Goal: Book appointment/travel/reservation

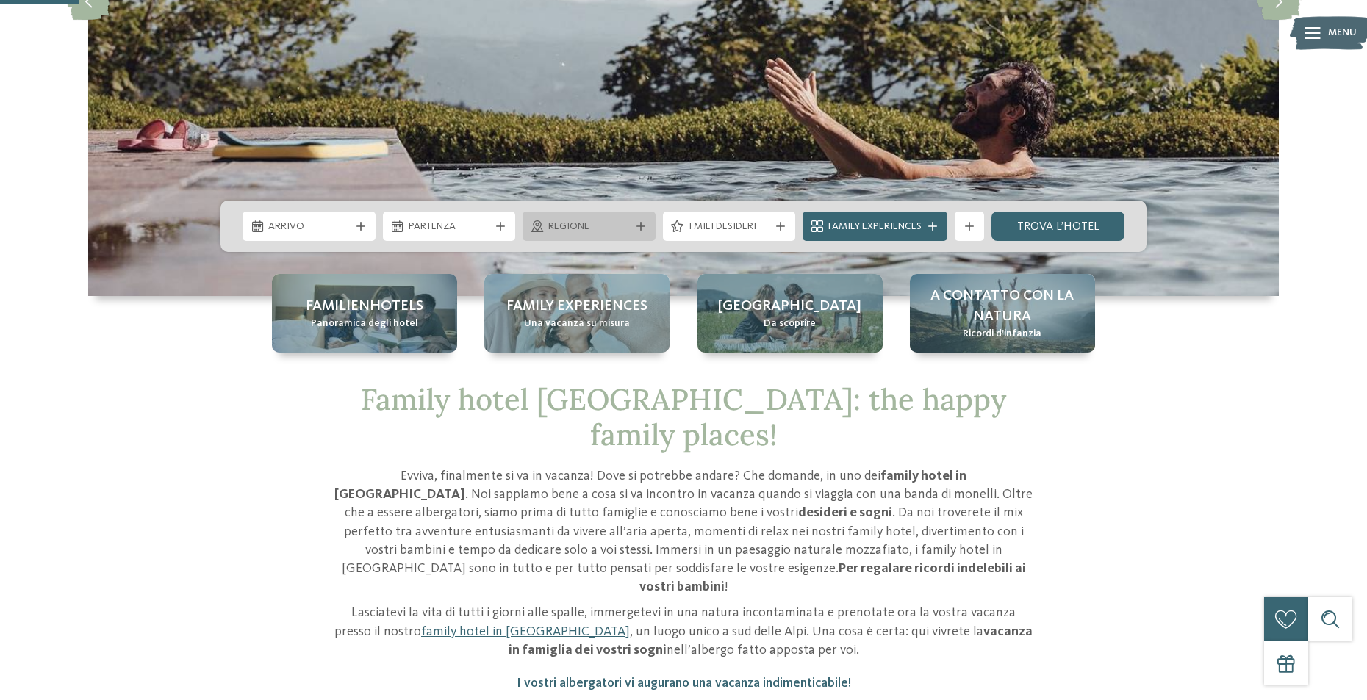
click at [558, 223] on span "Regione" at bounding box center [589, 227] width 82 height 15
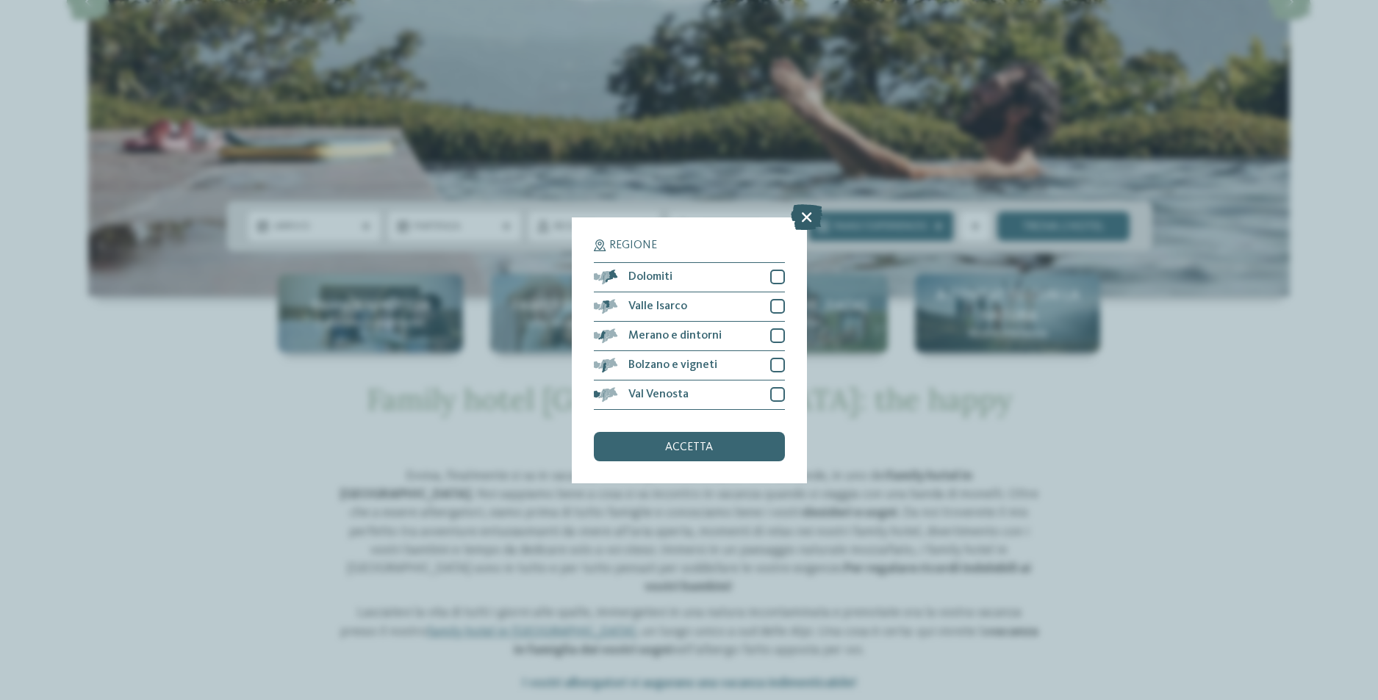
click at [806, 219] on icon at bounding box center [807, 217] width 32 height 26
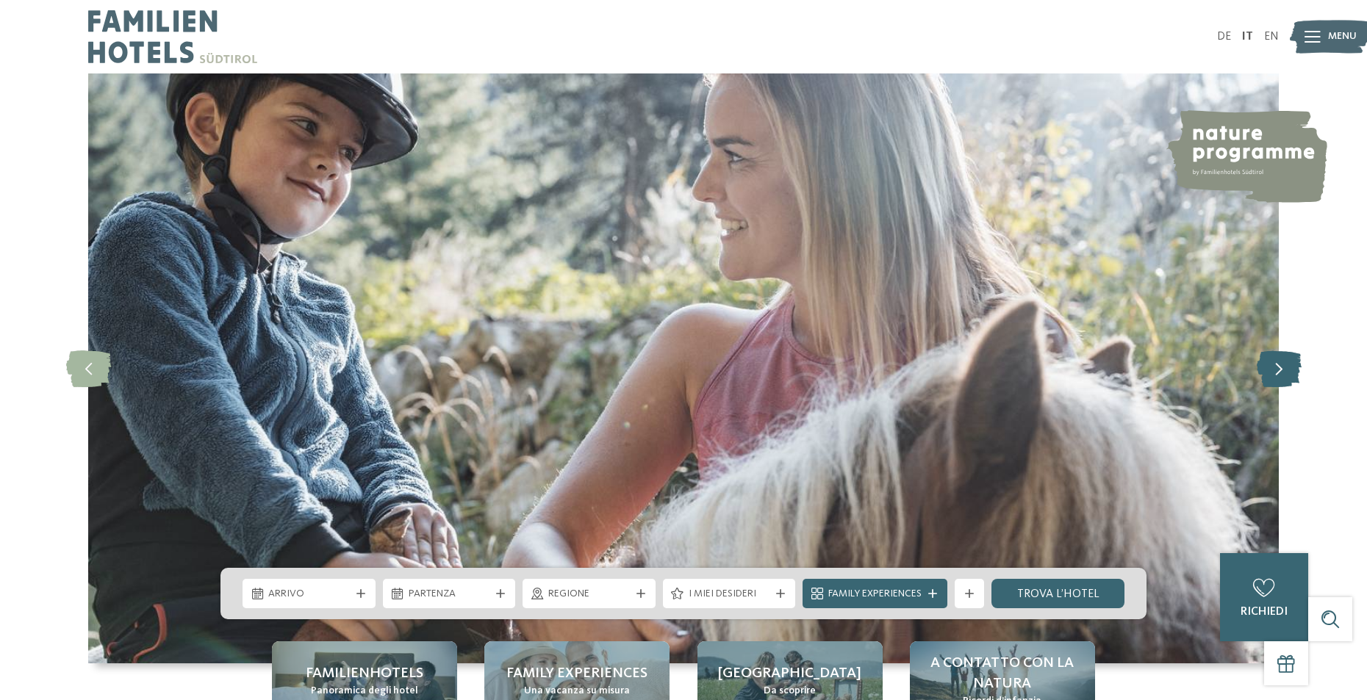
click at [1286, 380] on icon at bounding box center [1279, 369] width 45 height 37
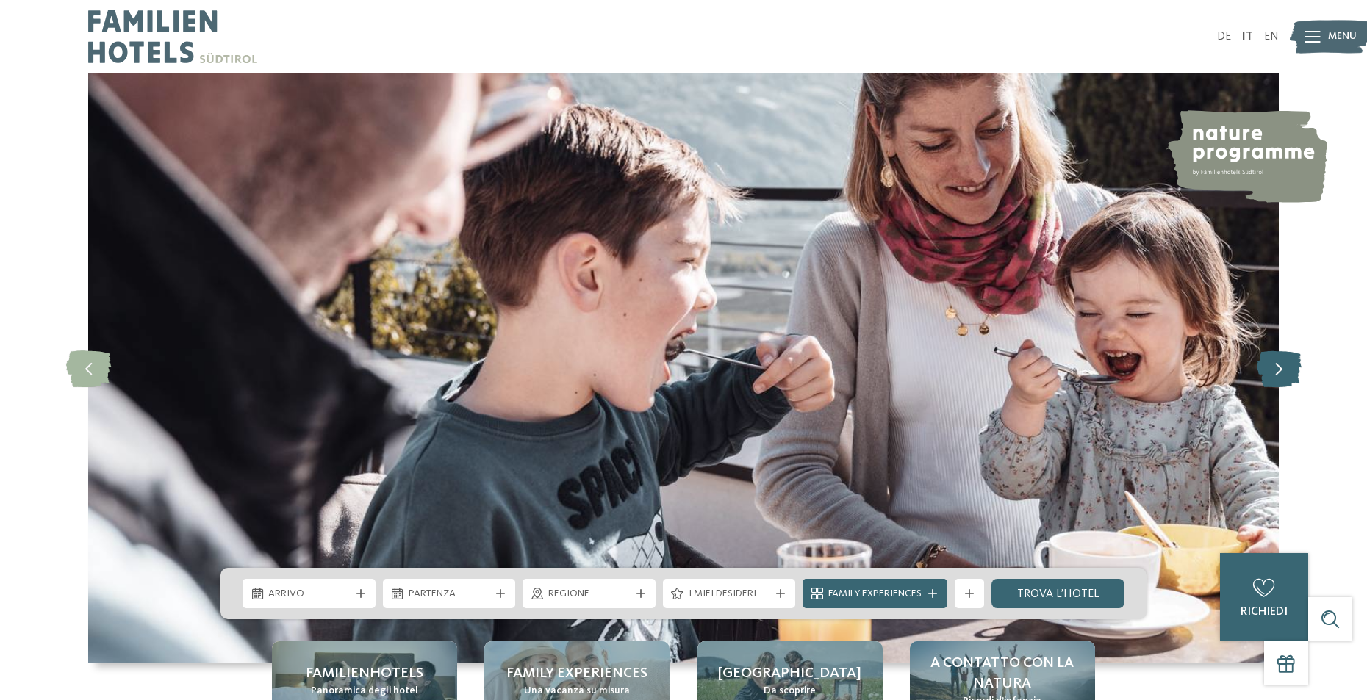
click at [1286, 379] on icon at bounding box center [1279, 369] width 45 height 37
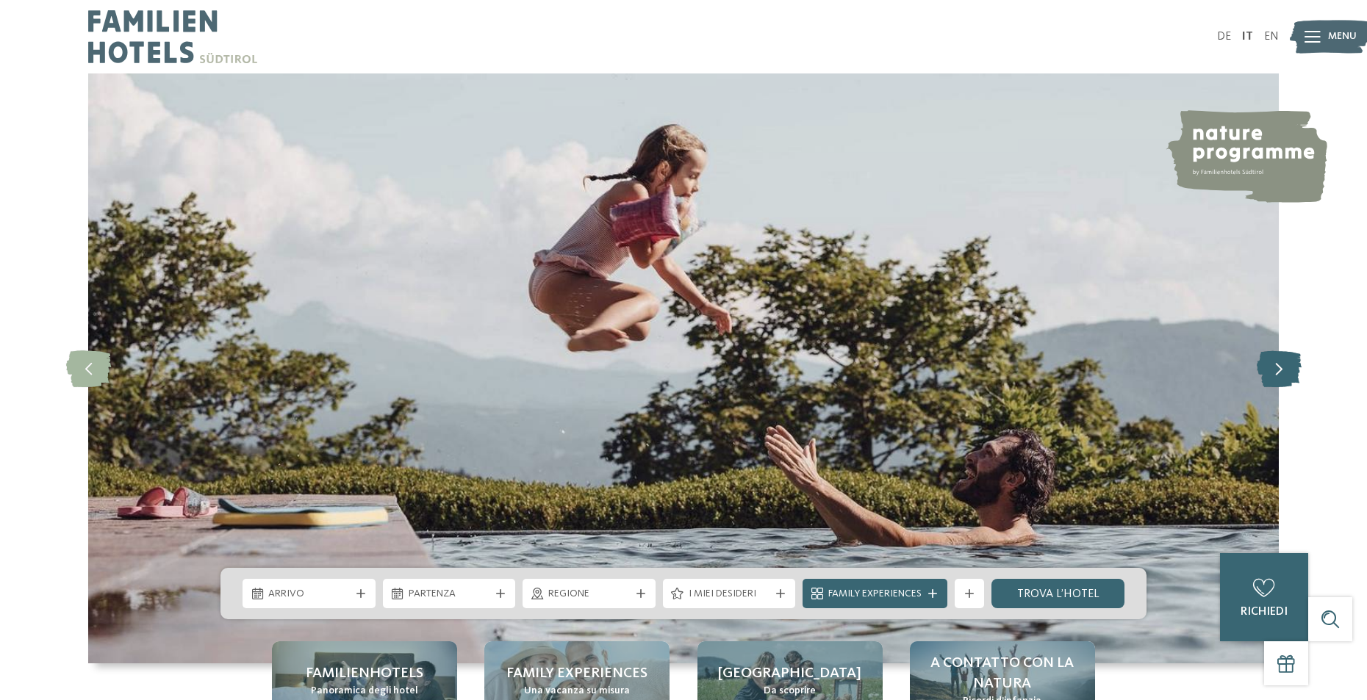
click at [1286, 379] on icon at bounding box center [1279, 369] width 45 height 37
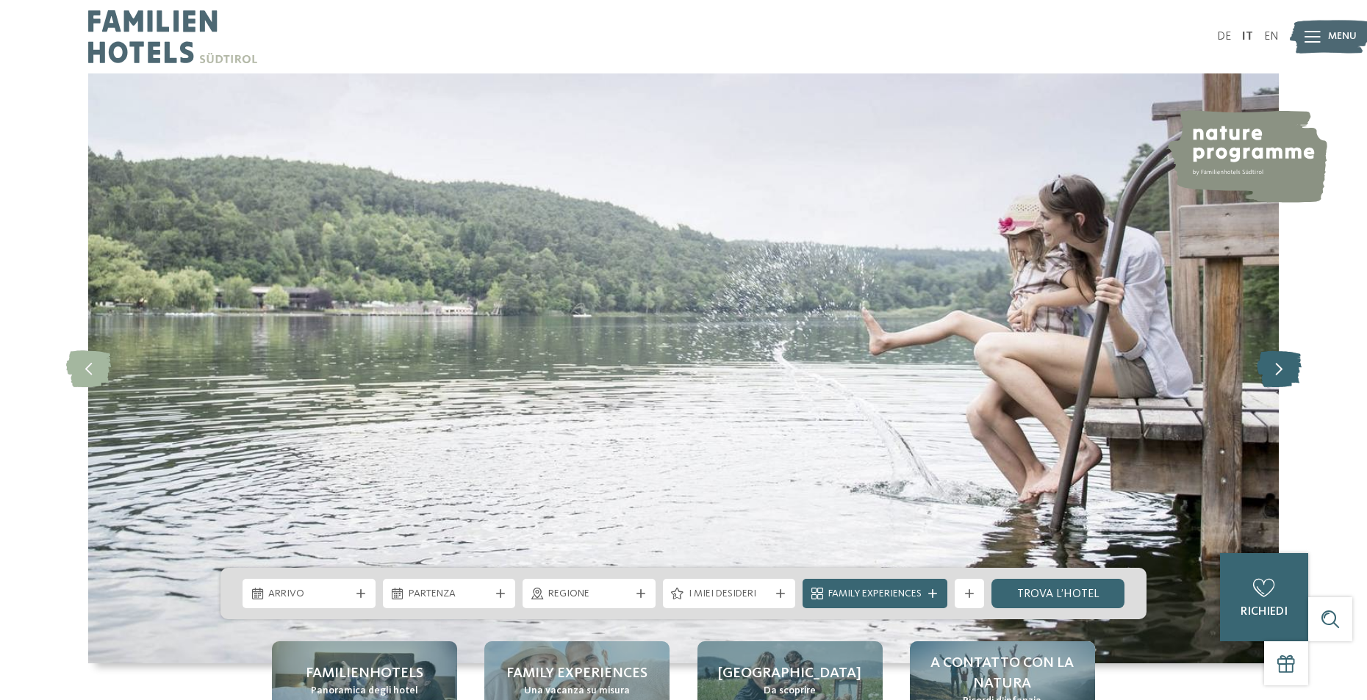
click at [1286, 379] on icon at bounding box center [1279, 369] width 45 height 37
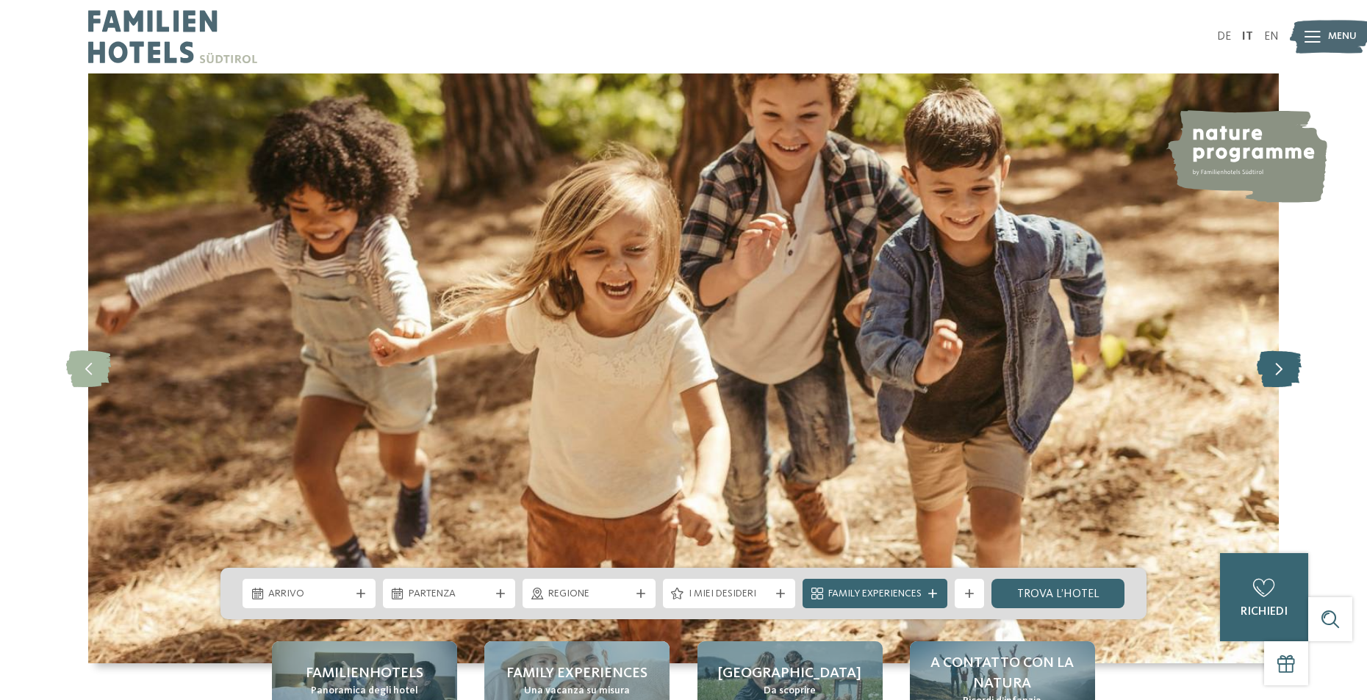
click at [1286, 379] on icon at bounding box center [1279, 369] width 45 height 37
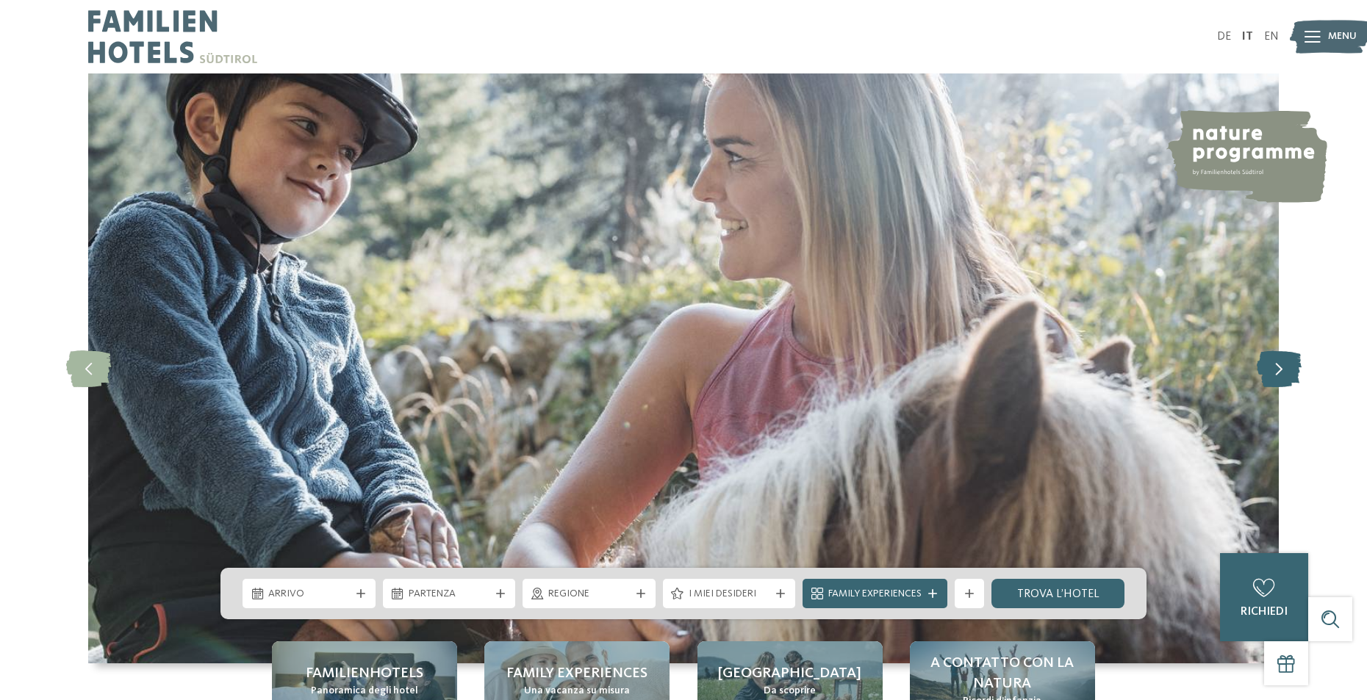
click at [1286, 379] on icon at bounding box center [1279, 369] width 45 height 37
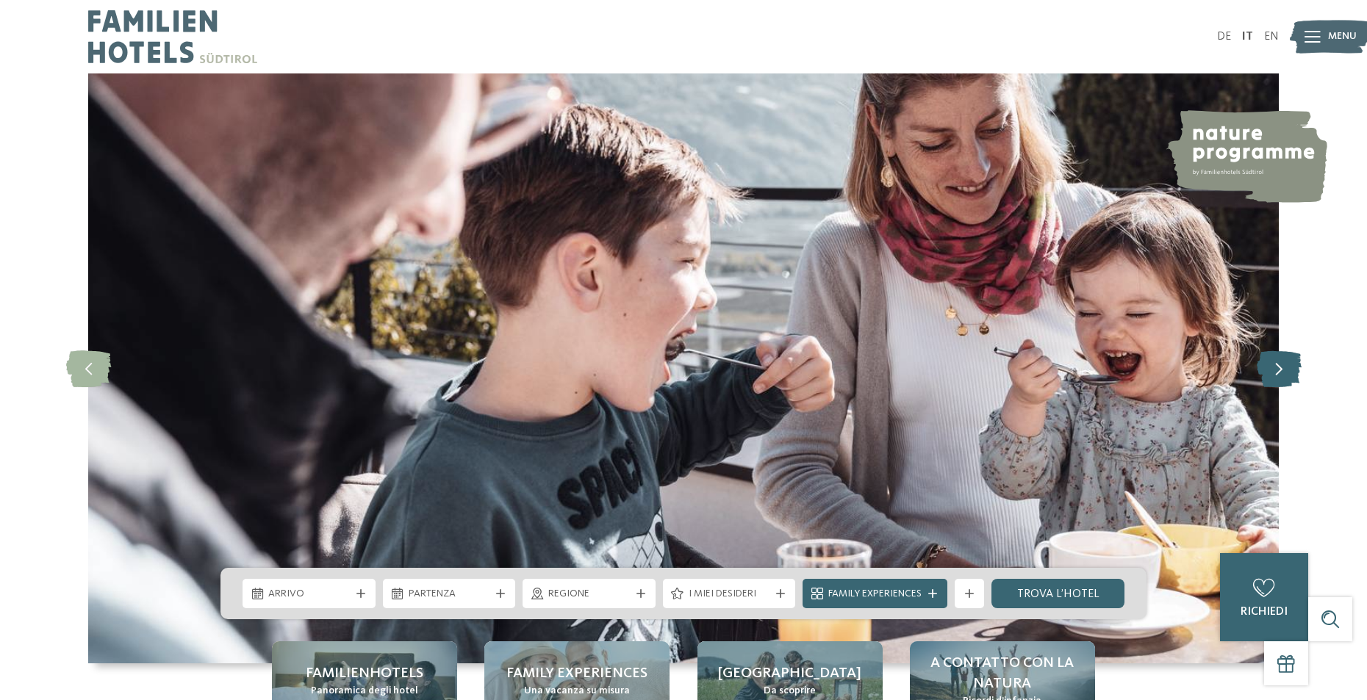
click at [1286, 379] on icon at bounding box center [1279, 369] width 45 height 37
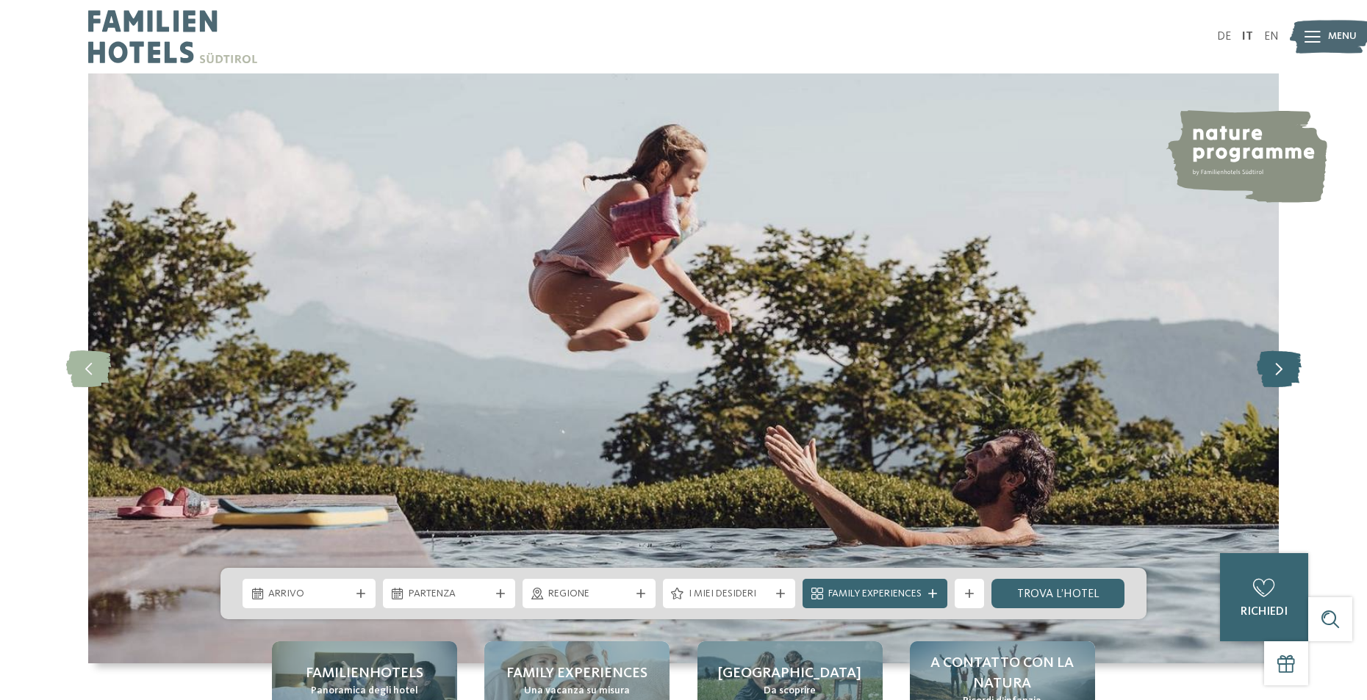
click at [1274, 374] on icon at bounding box center [1279, 369] width 45 height 37
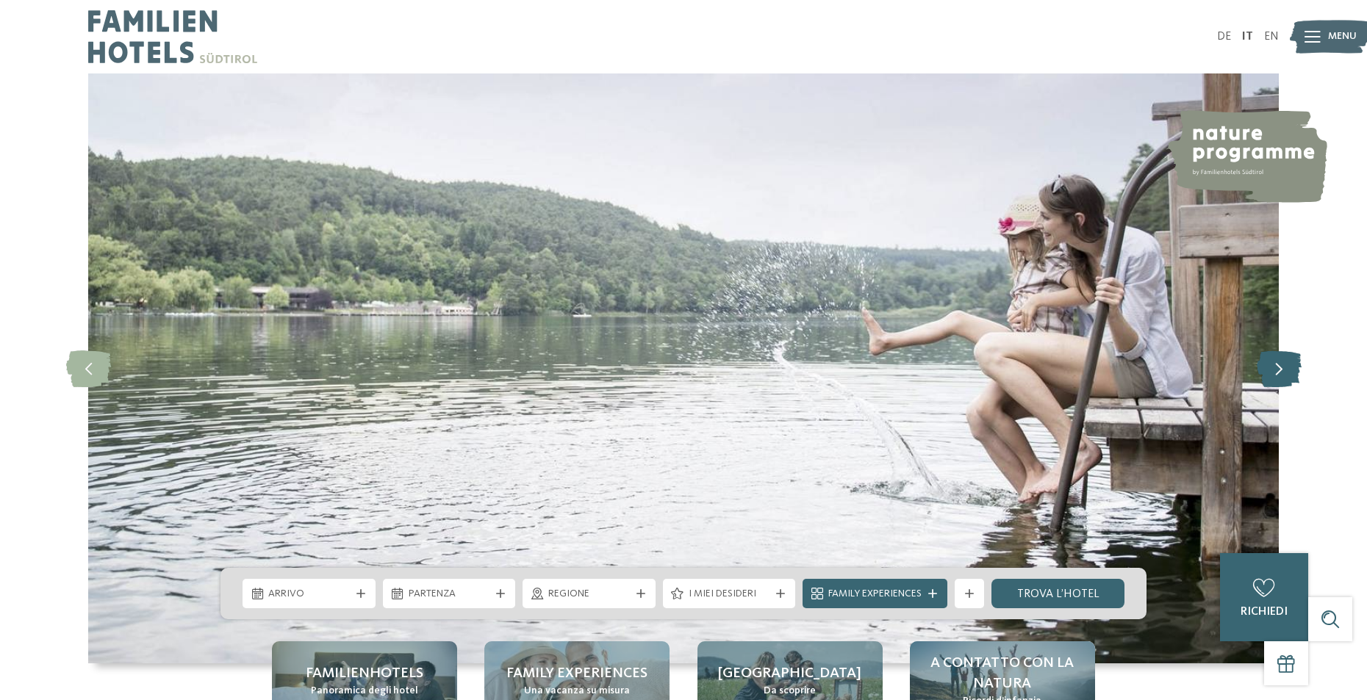
click at [1272, 375] on icon at bounding box center [1279, 369] width 45 height 37
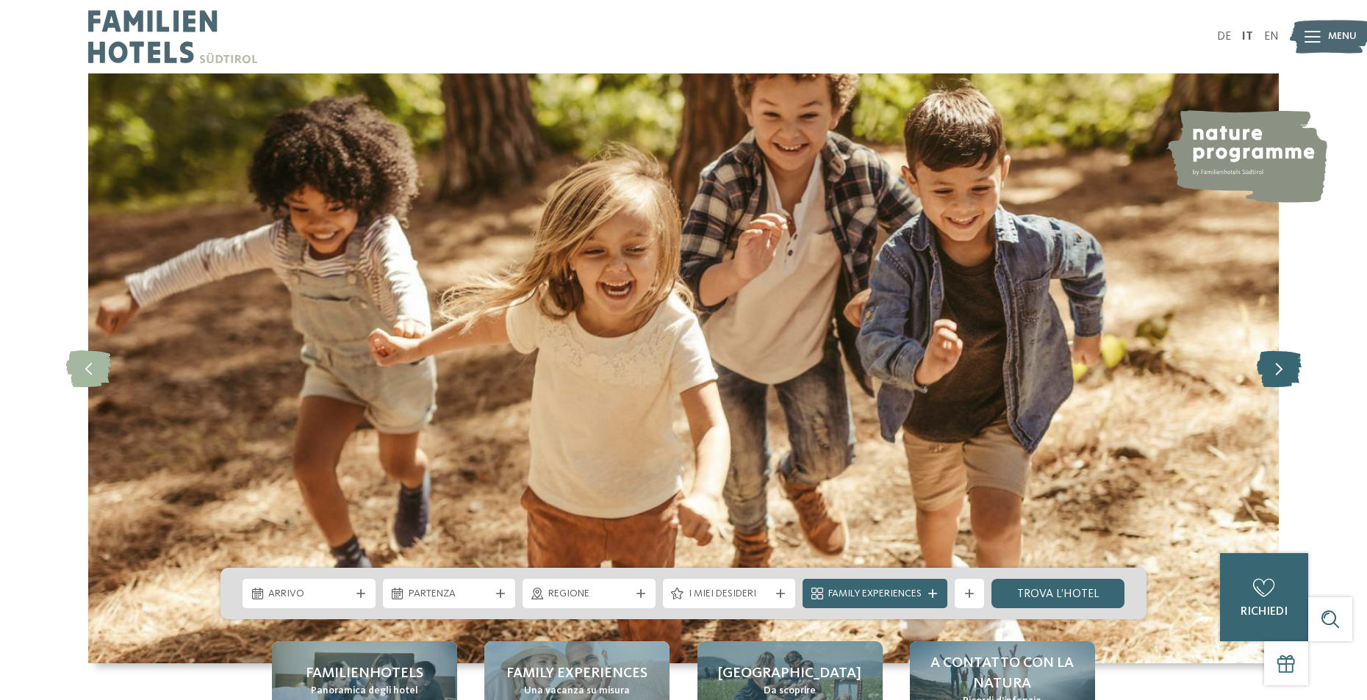
click at [1272, 375] on icon at bounding box center [1279, 369] width 45 height 37
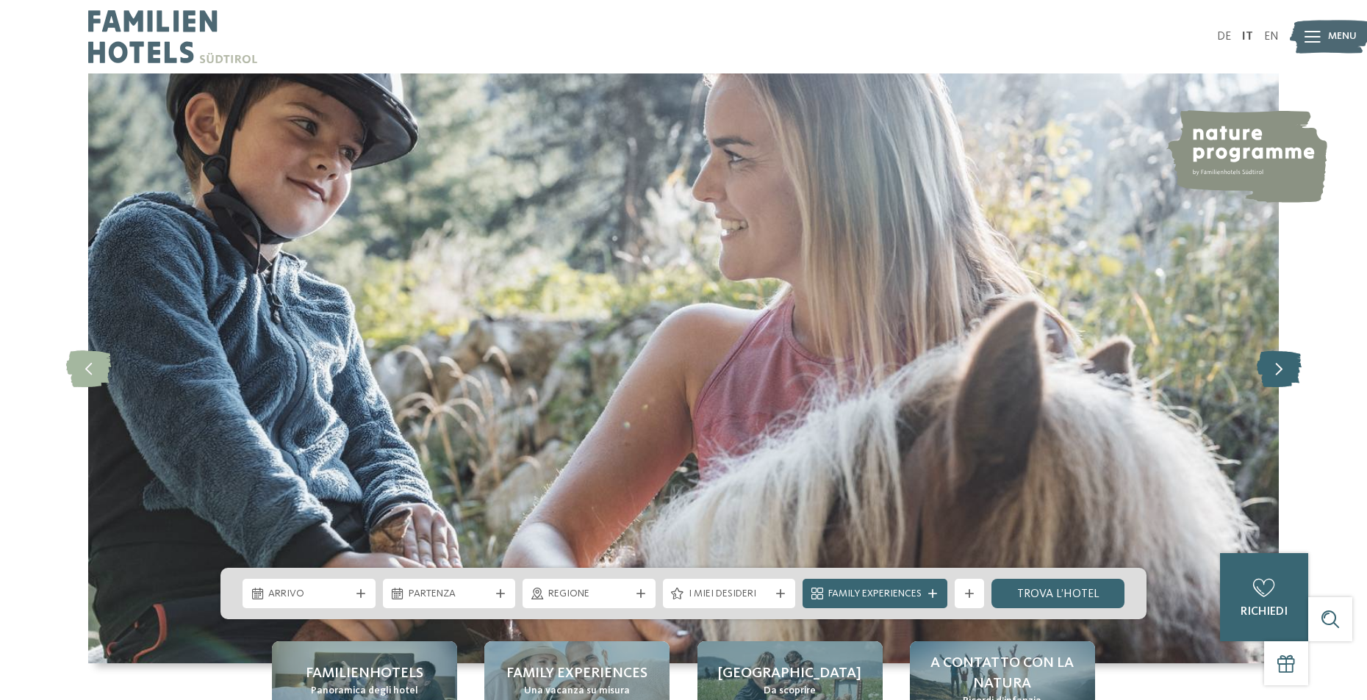
click at [1272, 375] on icon at bounding box center [1279, 369] width 45 height 37
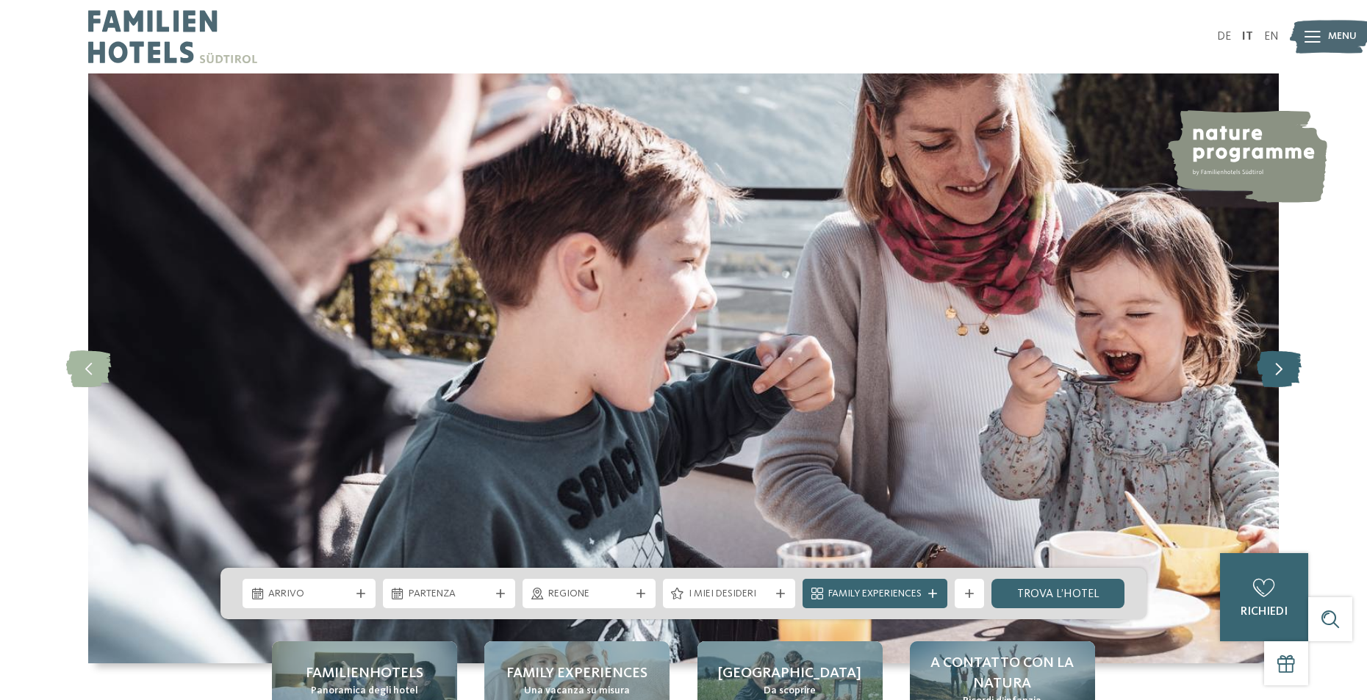
click at [1272, 375] on icon at bounding box center [1279, 369] width 45 height 37
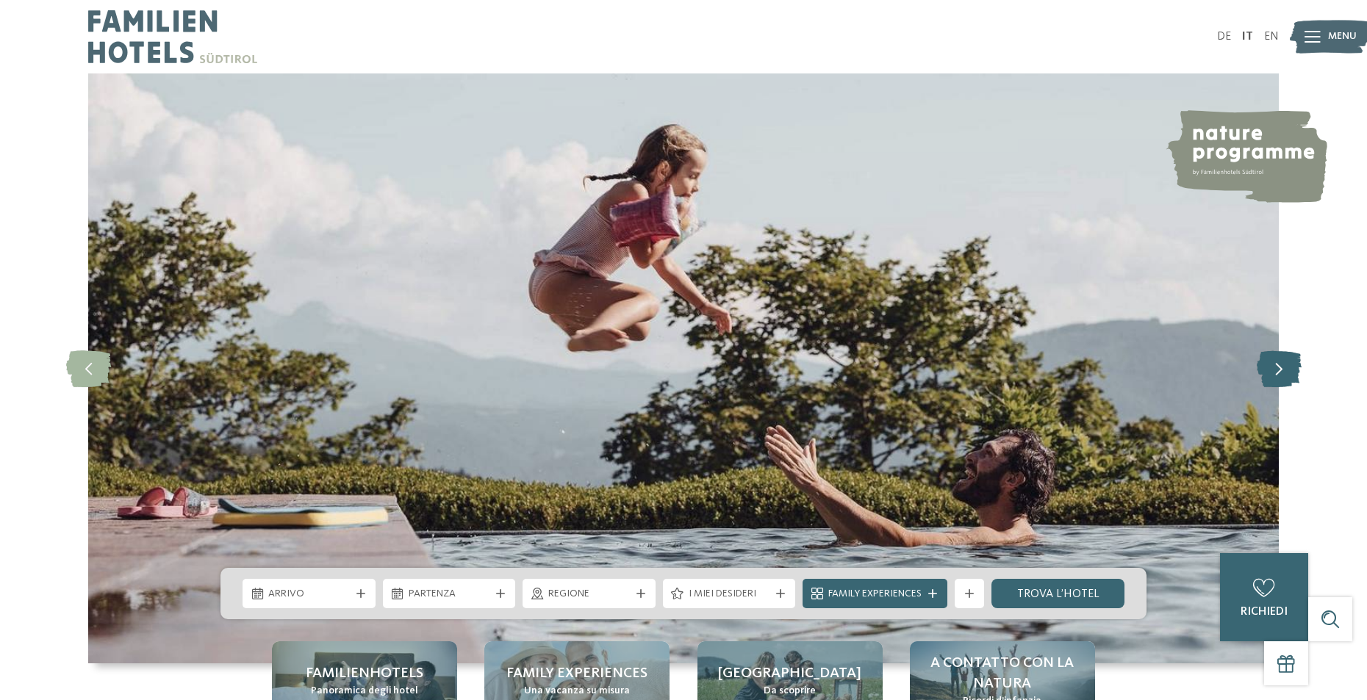
click at [1275, 360] on icon at bounding box center [1279, 369] width 45 height 37
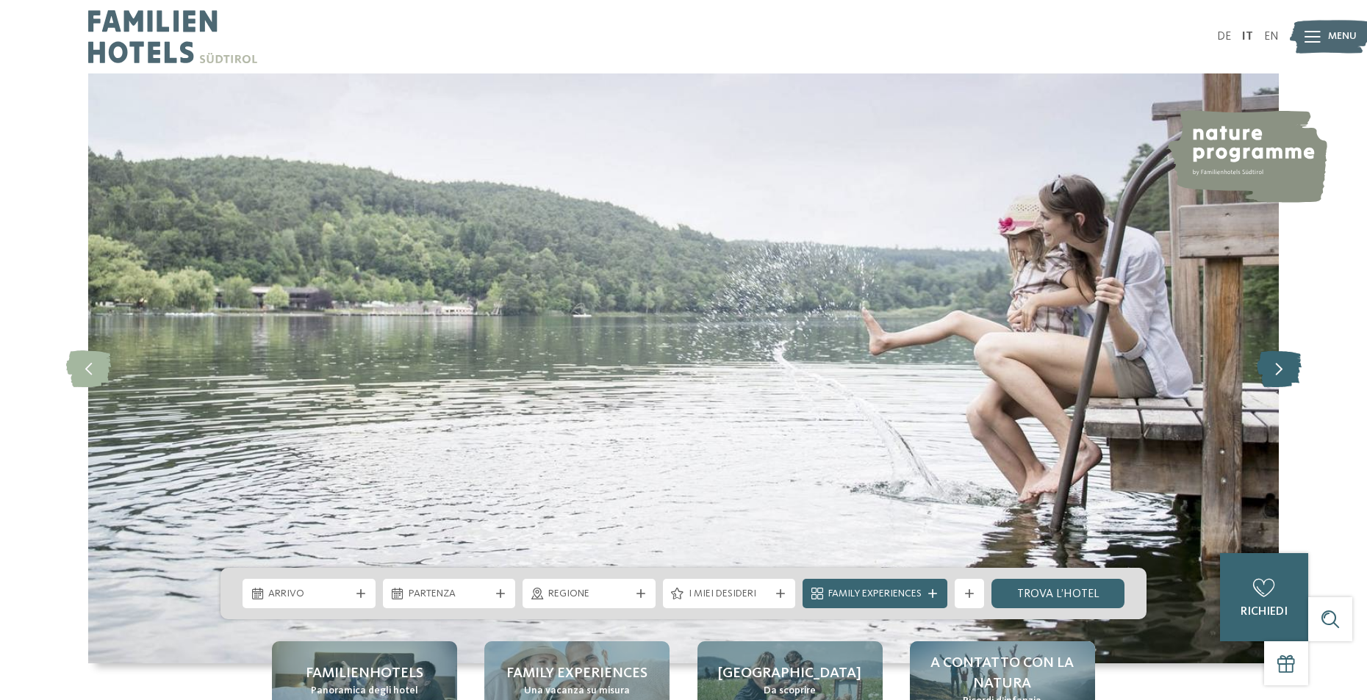
click at [1275, 360] on icon at bounding box center [1279, 369] width 45 height 37
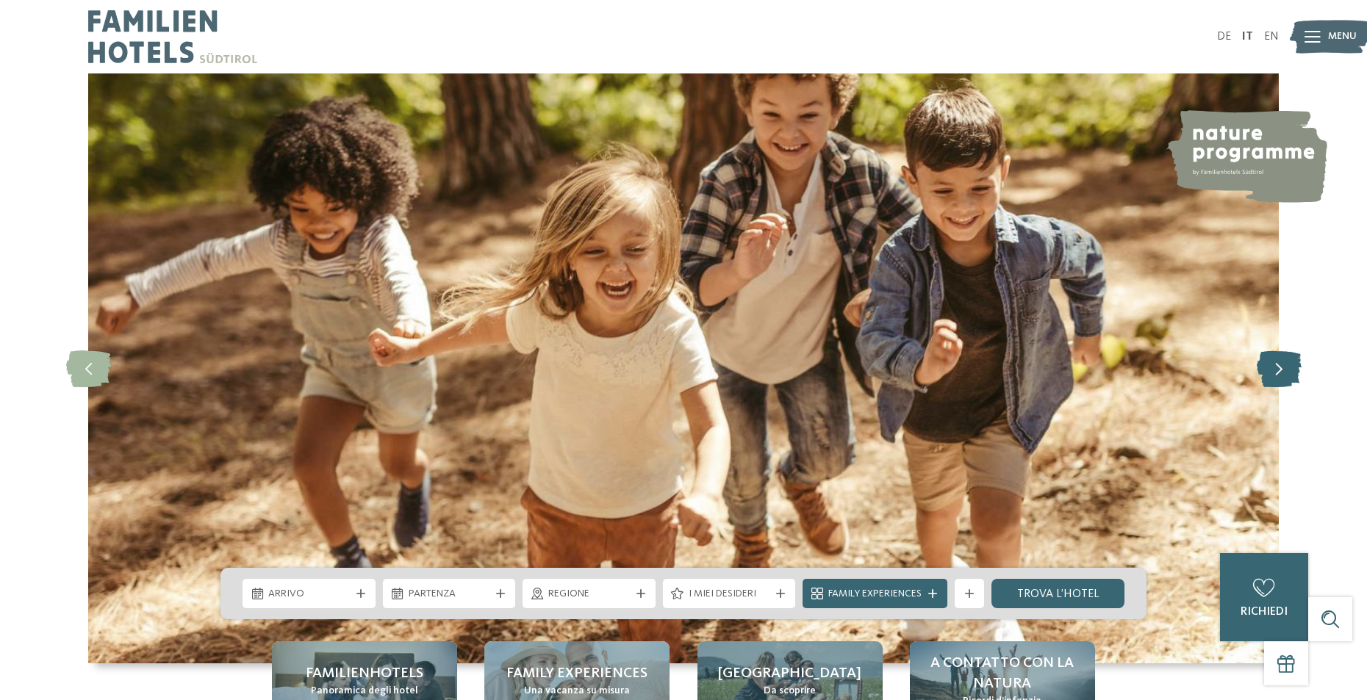
click at [1275, 360] on icon at bounding box center [1279, 369] width 45 height 37
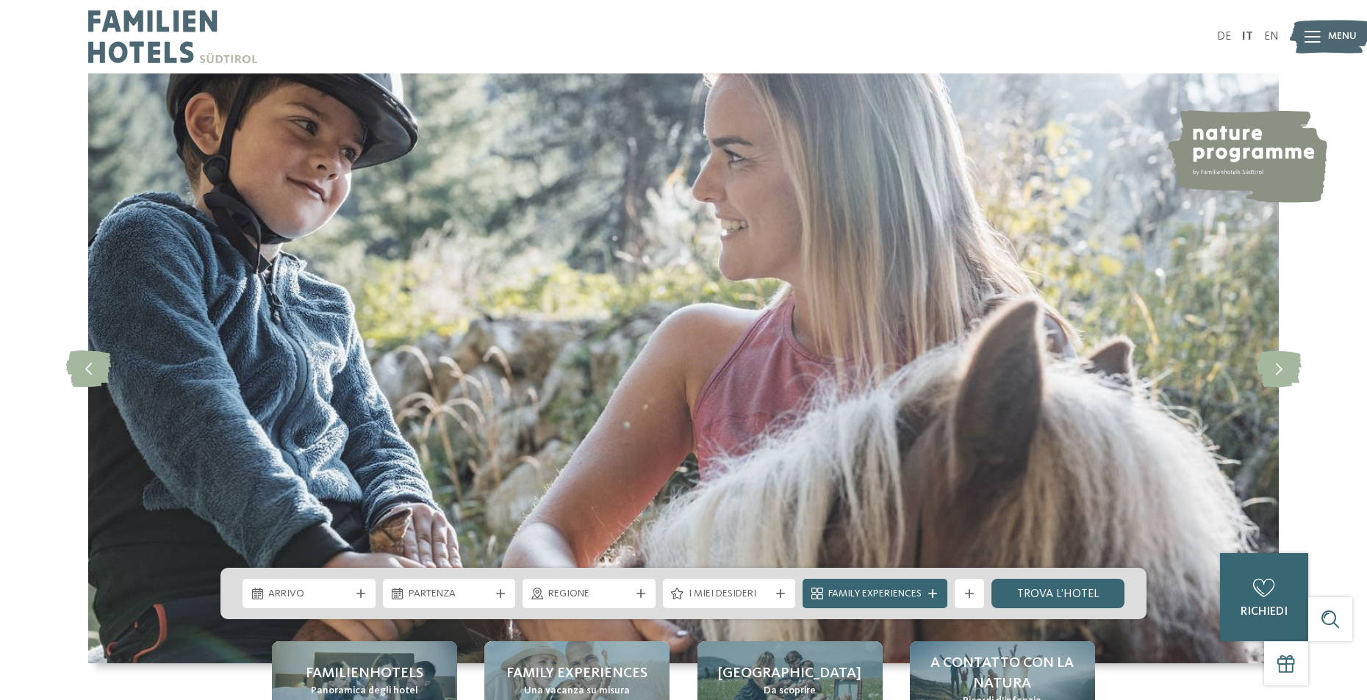
click at [1133, 410] on img at bounding box center [683, 368] width 1191 height 590
click at [1265, 365] on icon at bounding box center [1279, 369] width 45 height 37
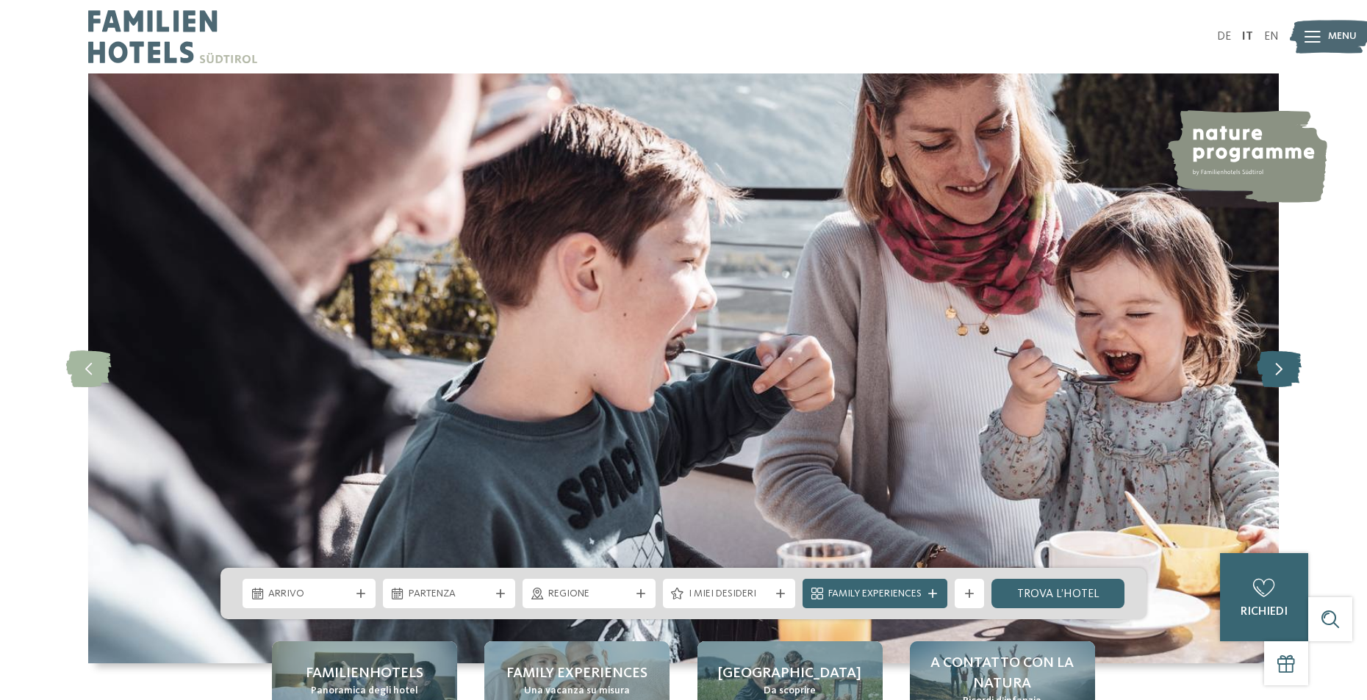
click at [1266, 364] on icon at bounding box center [1279, 369] width 45 height 37
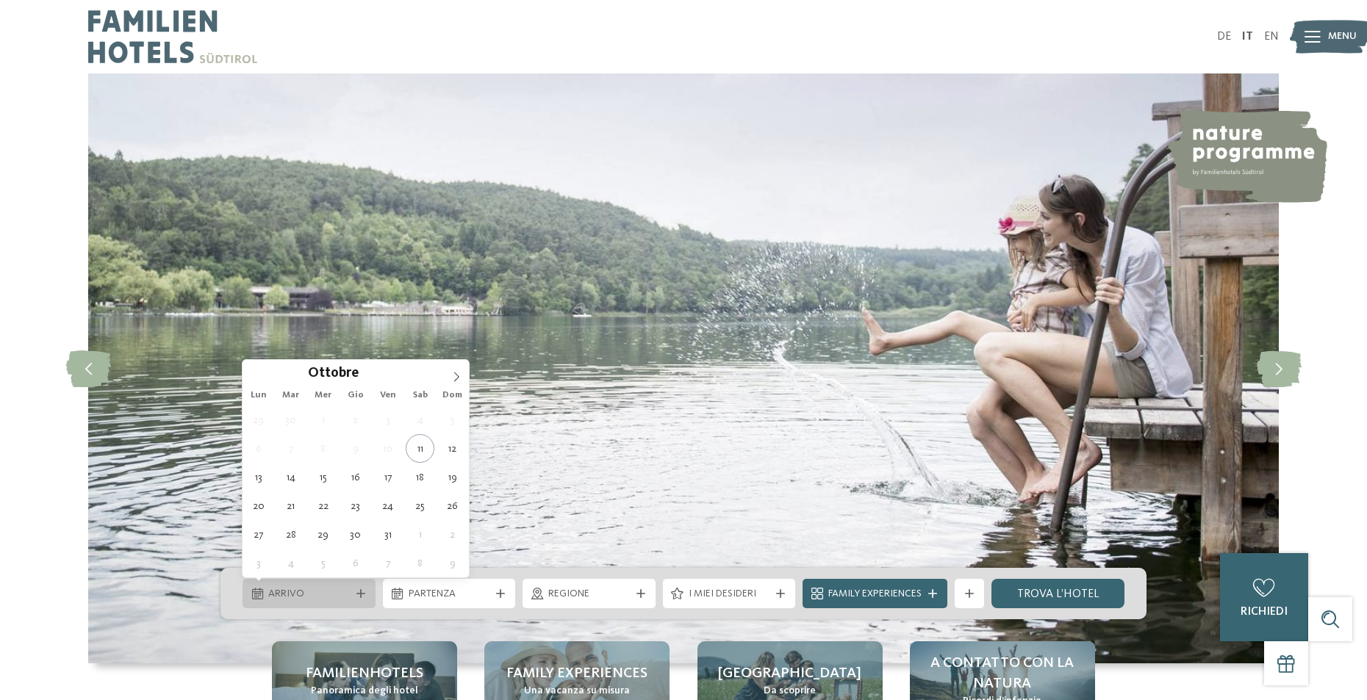
click at [338, 583] on div "Arrivo" at bounding box center [309, 593] width 133 height 29
click at [459, 376] on icon at bounding box center [456, 377] width 5 height 10
type input "****"
click at [459, 376] on icon at bounding box center [456, 377] width 5 height 10
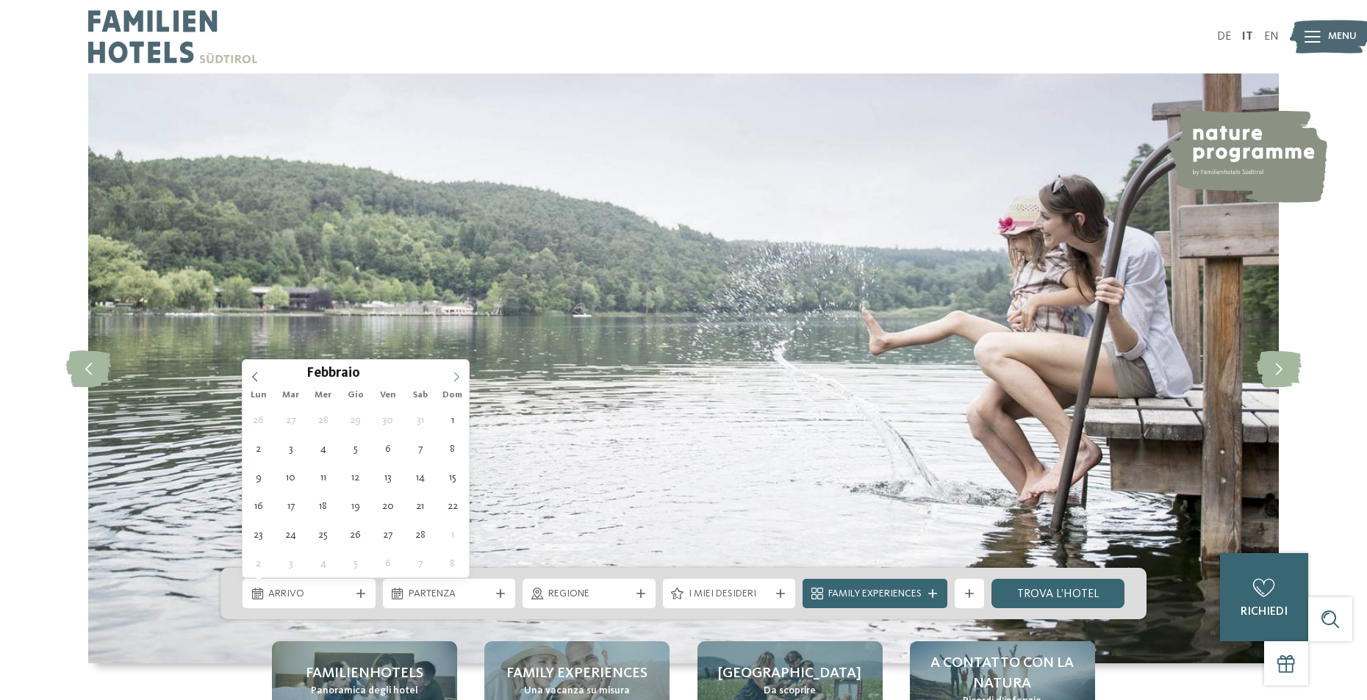
click at [459, 376] on icon at bounding box center [456, 377] width 5 height 10
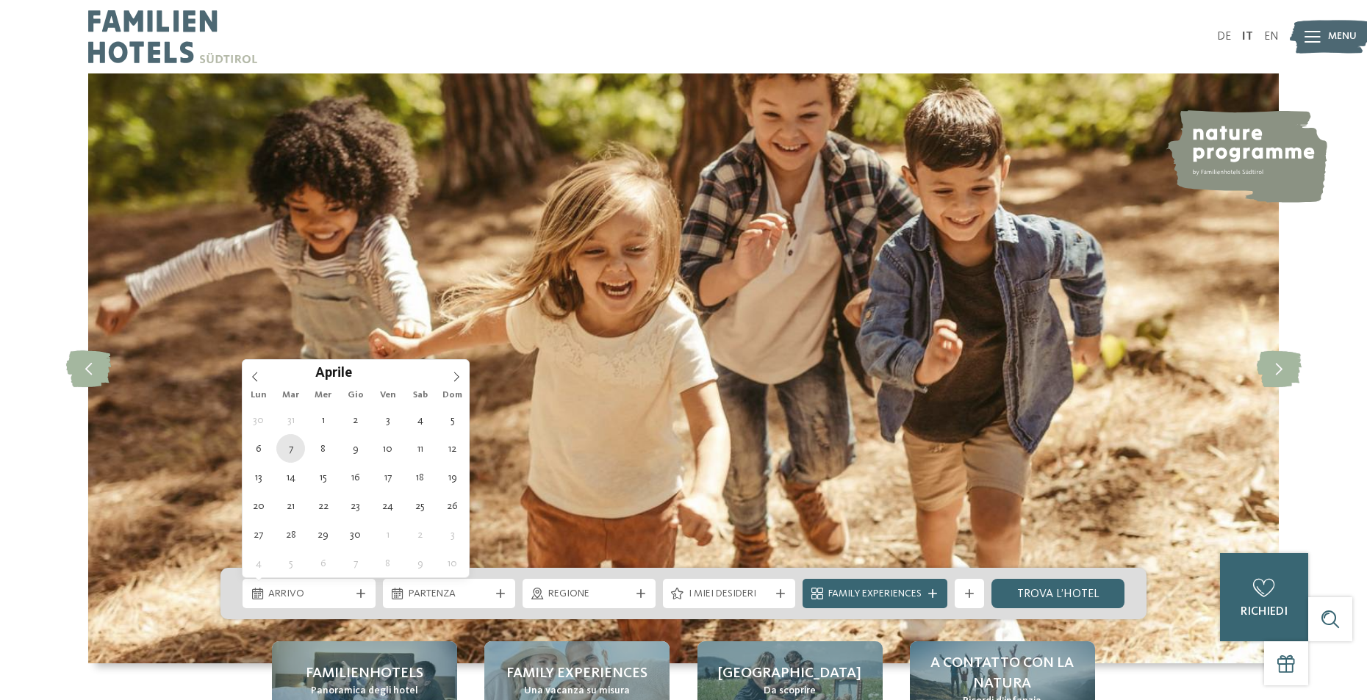
type div "07.04.2026"
type input "****"
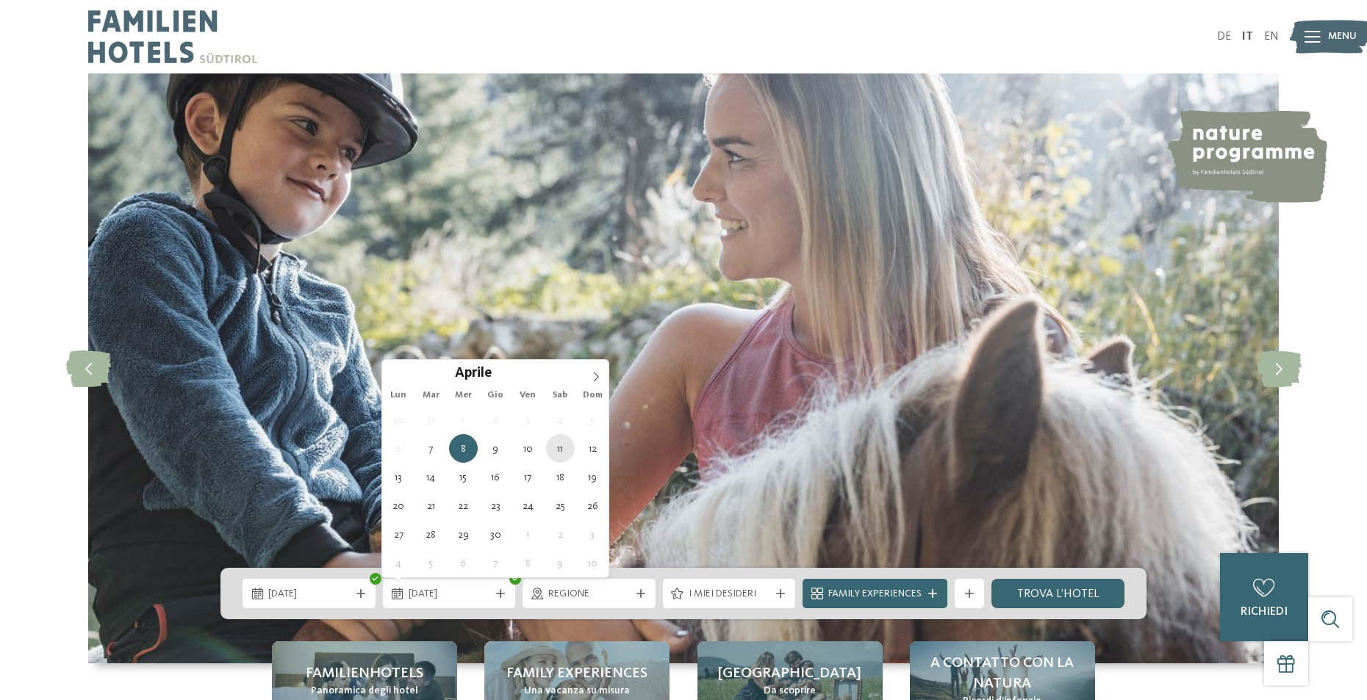
type div "11.04.2026"
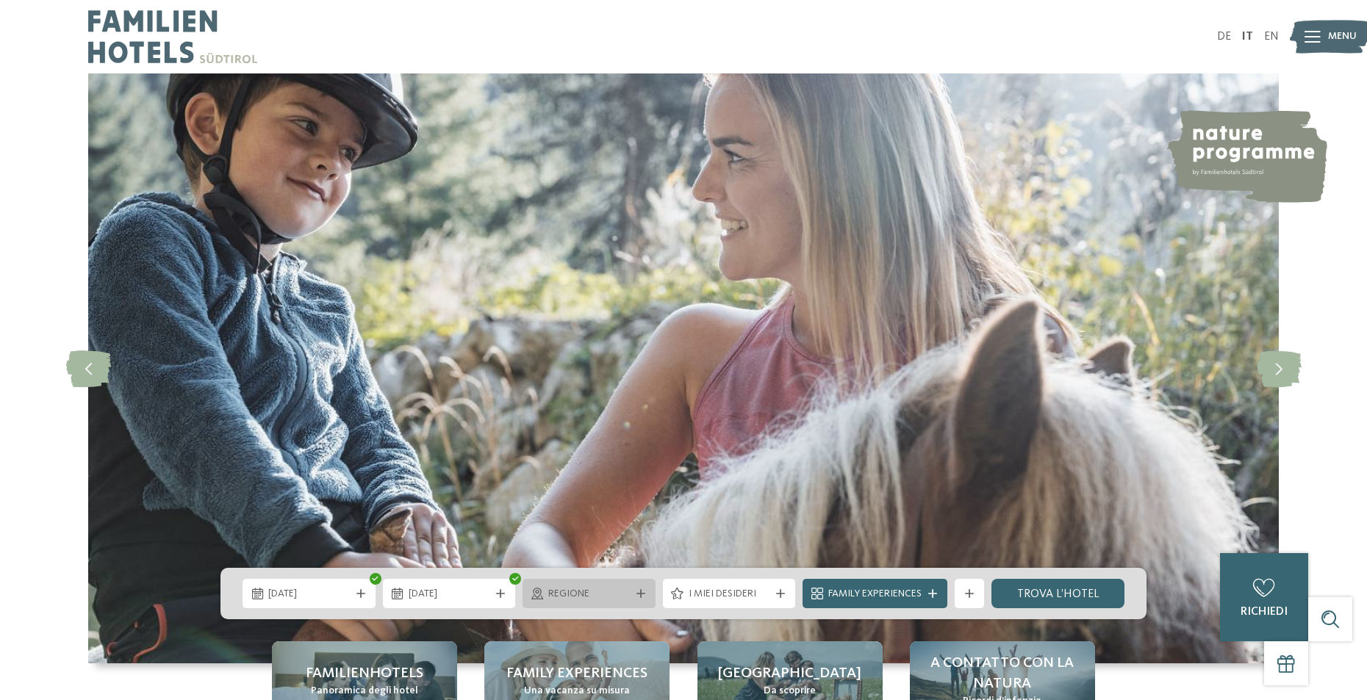
click at [642, 601] on div "Regione" at bounding box center [589, 593] width 133 height 29
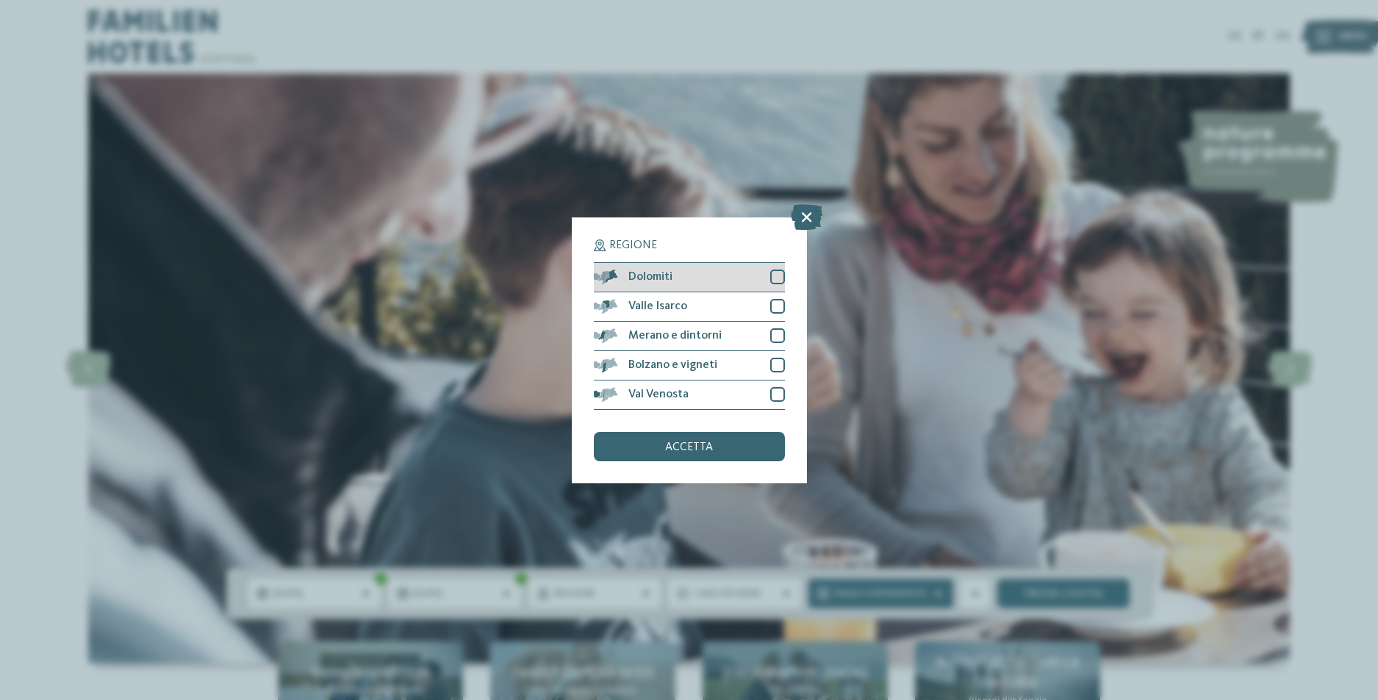
click at [774, 281] on div at bounding box center [777, 277] width 15 height 15
click at [744, 451] on div "accetta" at bounding box center [689, 446] width 191 height 29
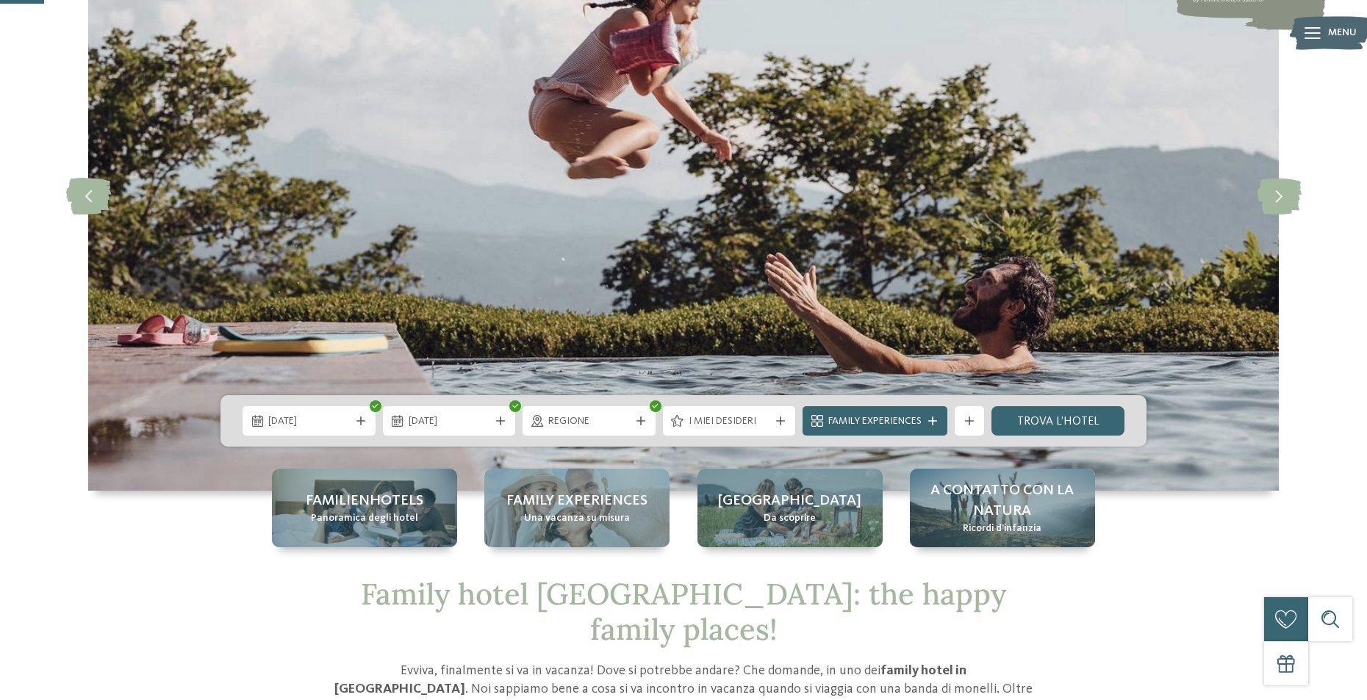
scroll to position [220, 0]
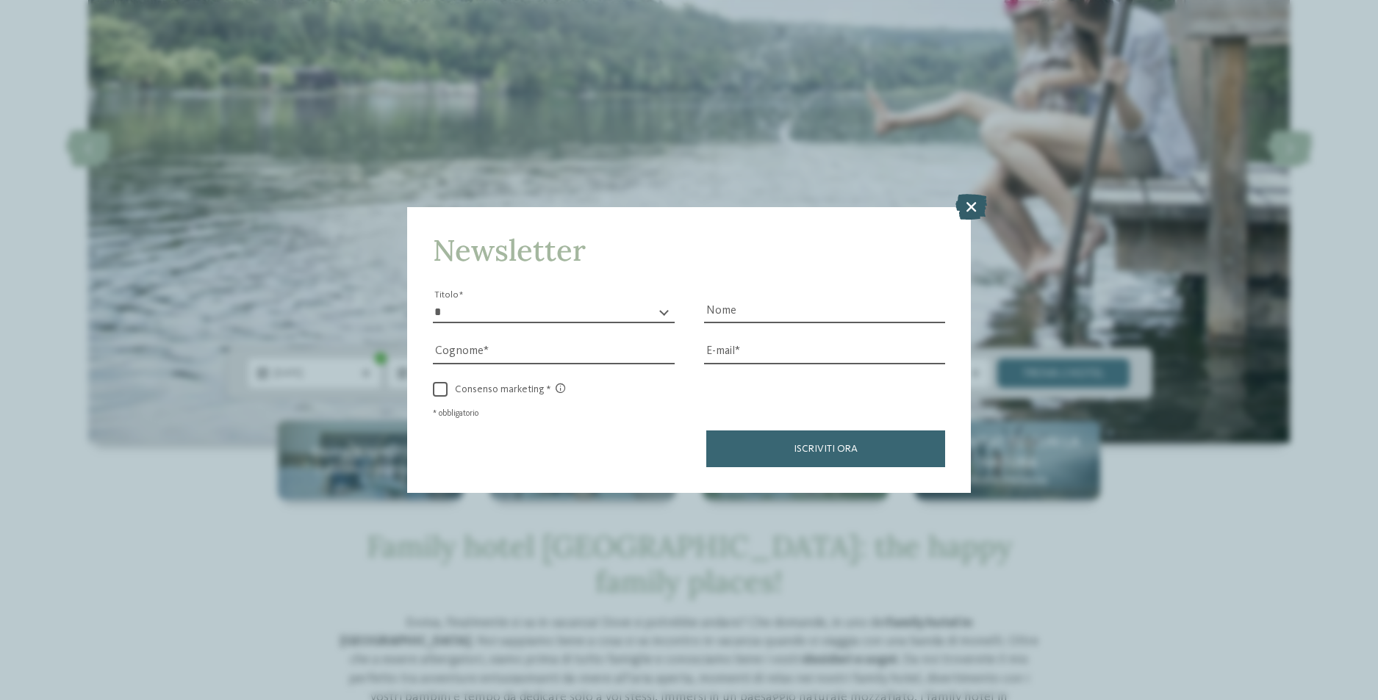
click at [968, 214] on icon at bounding box center [971, 207] width 32 height 26
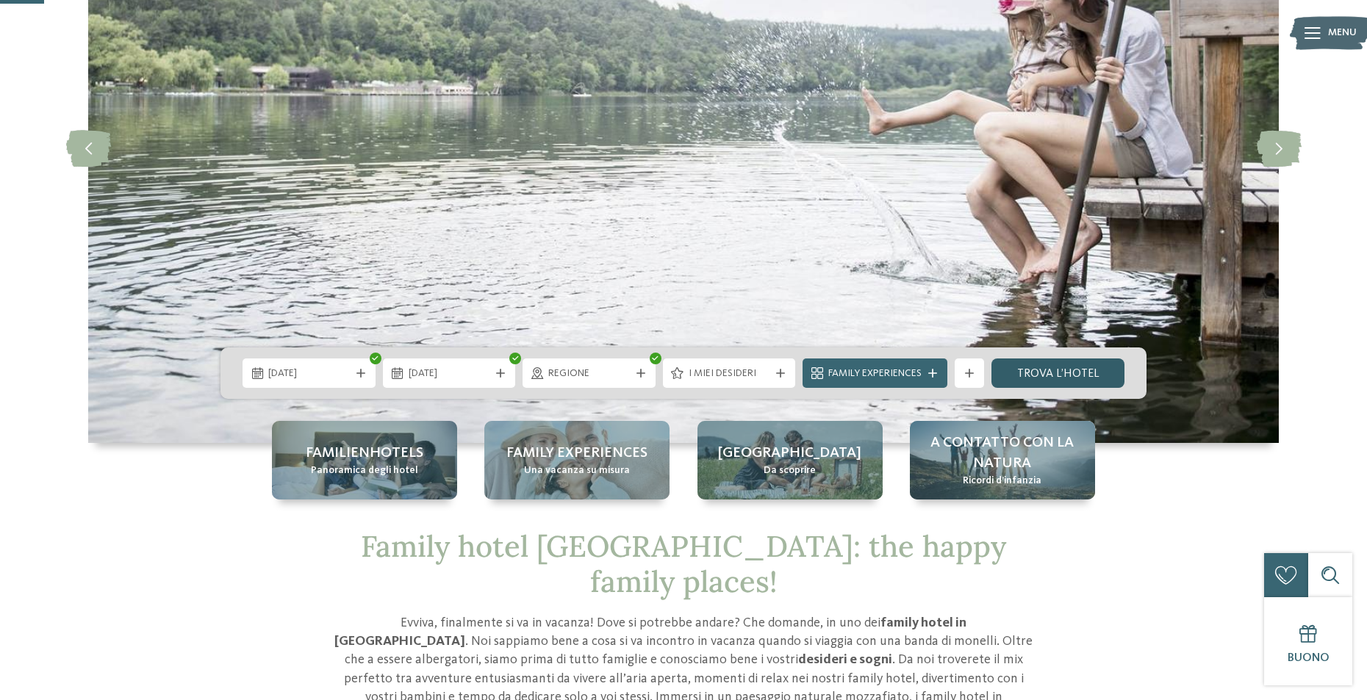
click at [1045, 371] on link "trova l’hotel" at bounding box center [1057, 373] width 133 height 29
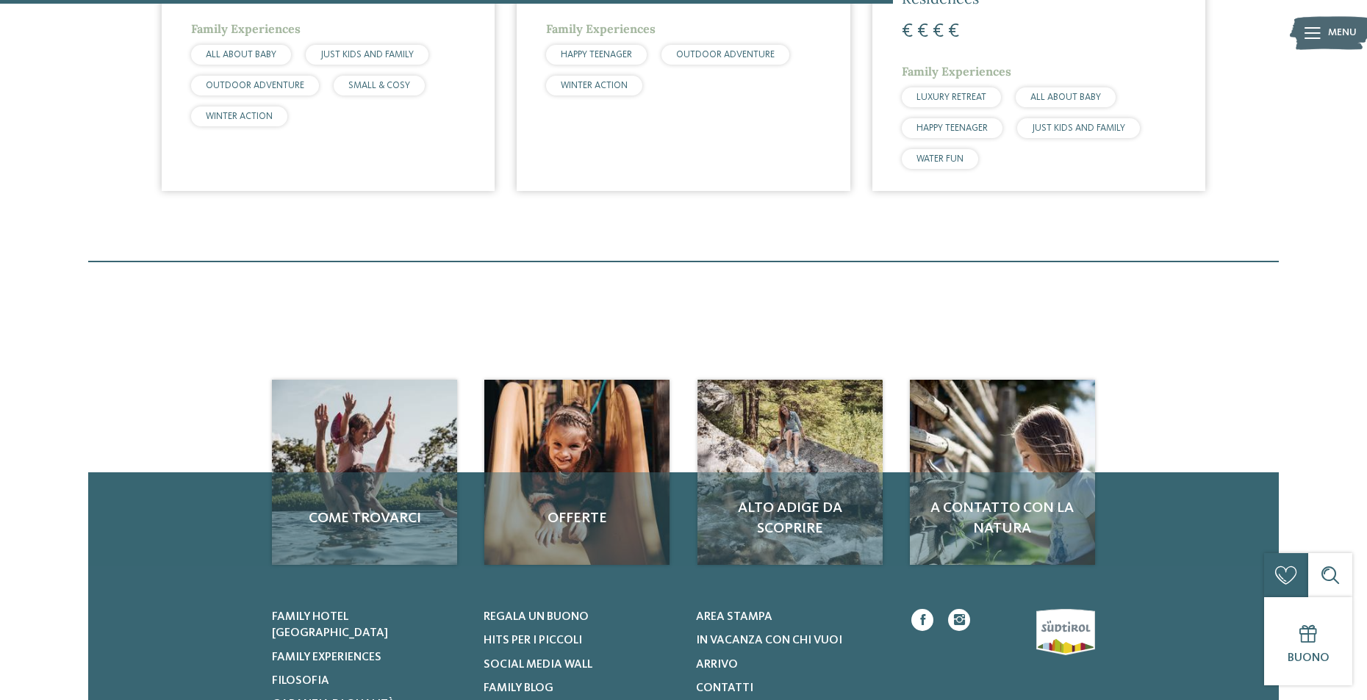
scroll to position [923, 0]
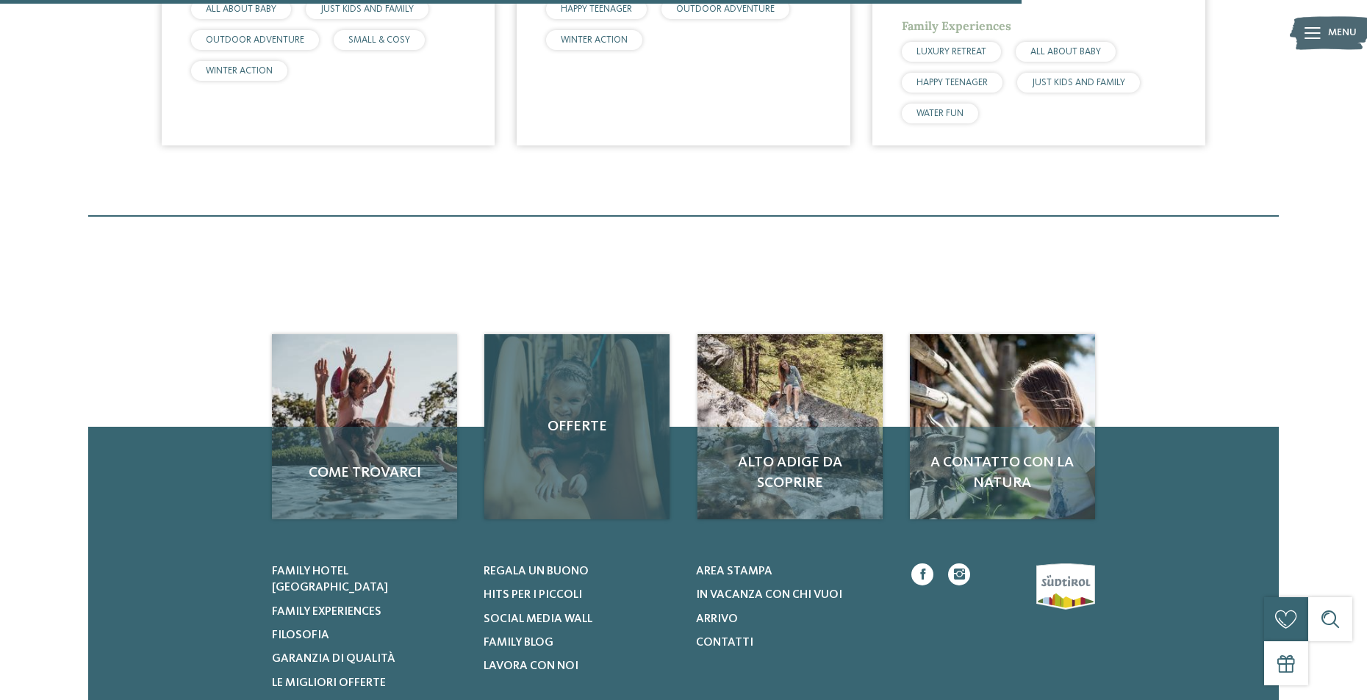
click at [572, 451] on div "Offerte" at bounding box center [576, 426] width 185 height 185
